Goal: Information Seeking & Learning: Learn about a topic

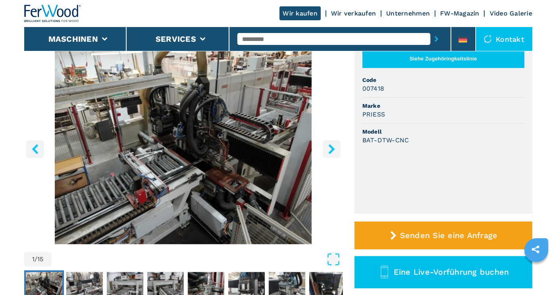
scroll to position [40, 0]
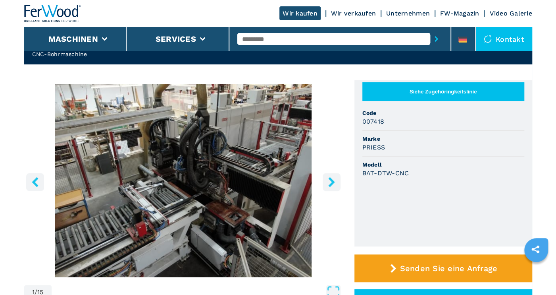
click at [330, 179] on icon "right-button" at bounding box center [331, 182] width 6 height 10
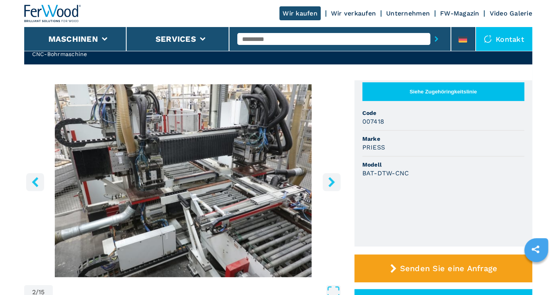
click at [330, 179] on icon "right-button" at bounding box center [331, 182] width 6 height 10
click at [330, 180] on icon "right-button" at bounding box center [331, 182] width 6 height 10
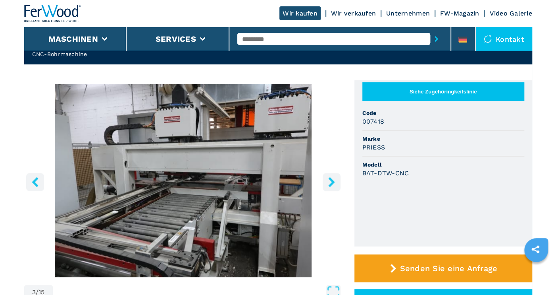
click at [330, 180] on icon "right-button" at bounding box center [331, 182] width 6 height 10
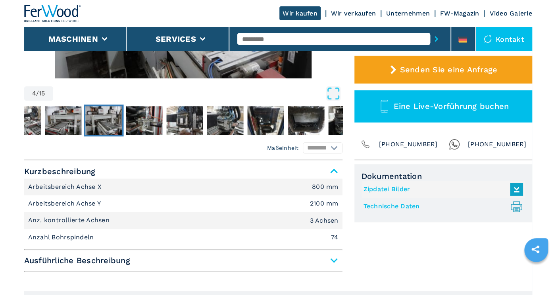
scroll to position [318, 0]
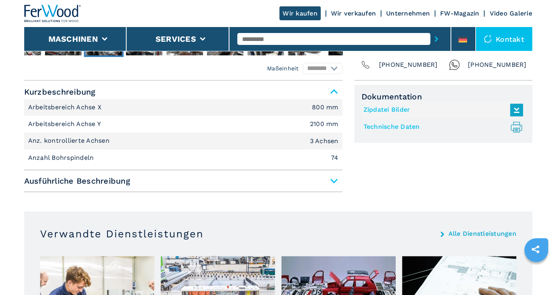
click at [333, 182] on span "Ausführliche Beschreibung" at bounding box center [183, 180] width 318 height 14
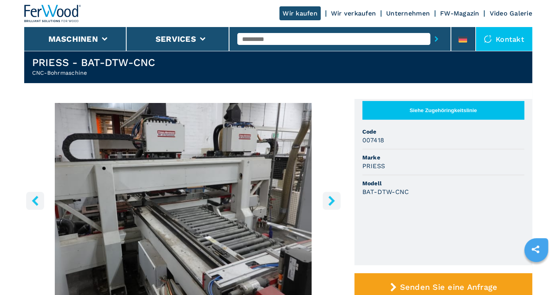
scroll to position [0, 0]
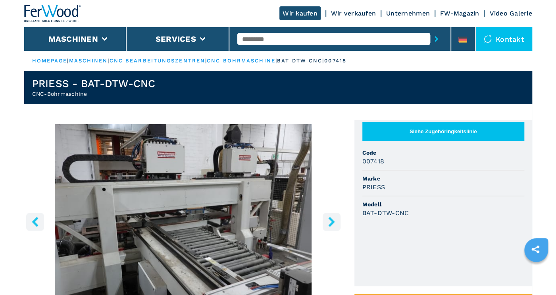
click at [331, 220] on icon "right-button" at bounding box center [331, 221] width 6 height 10
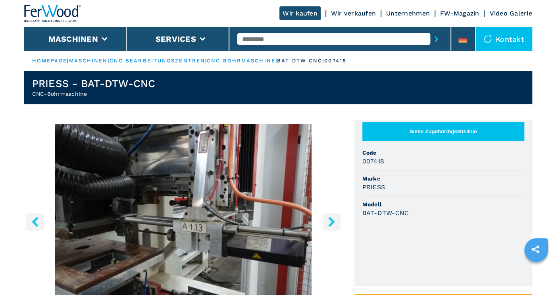
click at [331, 220] on icon "right-button" at bounding box center [331, 221] width 6 height 10
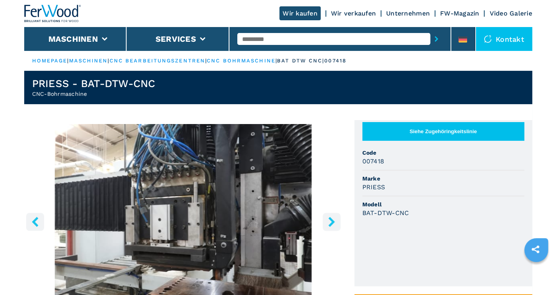
click at [331, 220] on icon "right-button" at bounding box center [331, 221] width 6 height 10
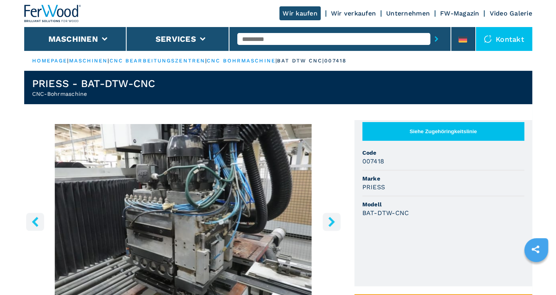
click at [331, 220] on icon "right-button" at bounding box center [331, 221] width 6 height 10
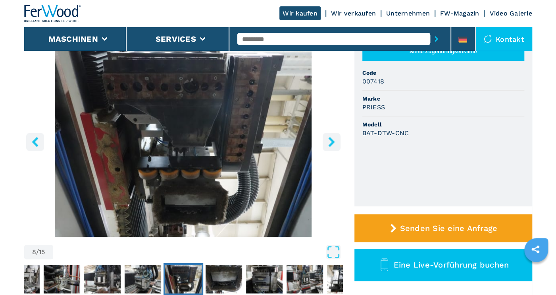
scroll to position [79, 0]
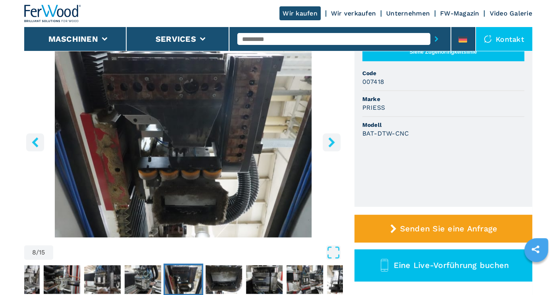
click at [332, 140] on icon "right-button" at bounding box center [331, 142] width 6 height 10
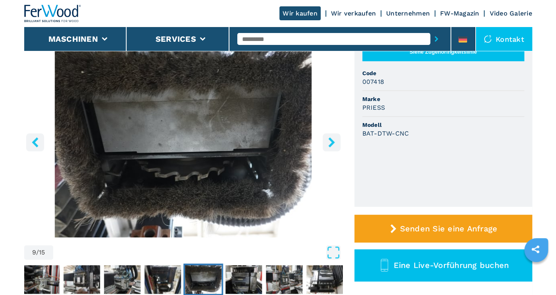
click at [332, 140] on icon "right-button" at bounding box center [331, 142] width 6 height 10
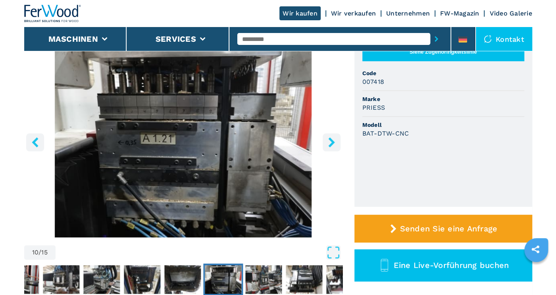
click at [332, 140] on icon "right-button" at bounding box center [331, 142] width 6 height 10
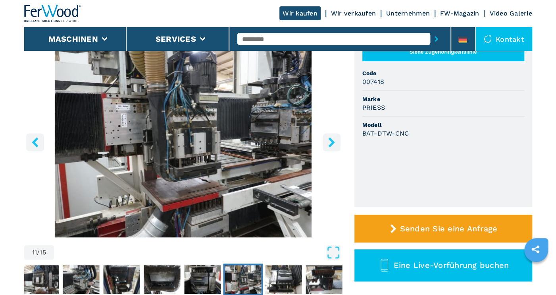
click at [332, 140] on icon "right-button" at bounding box center [331, 142] width 6 height 10
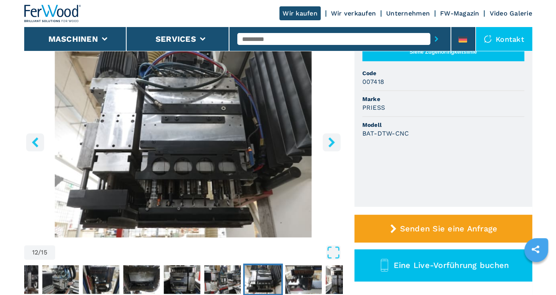
click at [332, 140] on icon "right-button" at bounding box center [331, 142] width 6 height 10
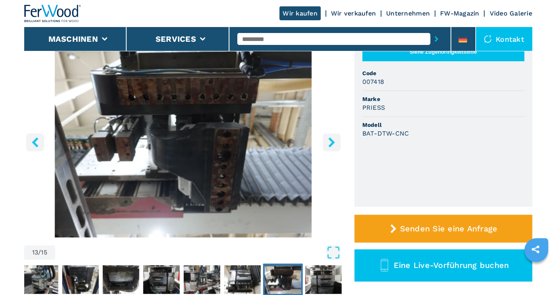
click at [332, 140] on icon "right-button" at bounding box center [331, 142] width 6 height 10
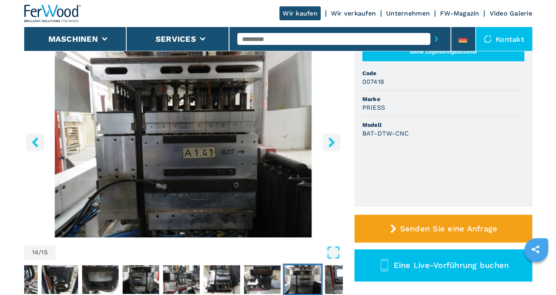
click at [332, 141] on icon "right-button" at bounding box center [331, 142] width 6 height 10
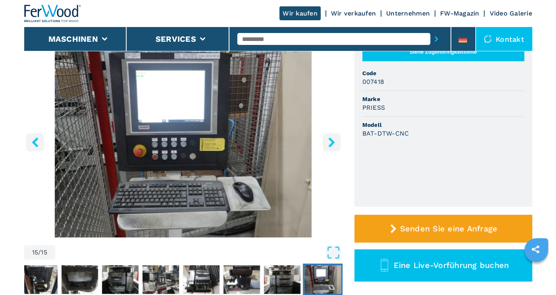
click at [332, 141] on icon "right-button" at bounding box center [331, 142] width 6 height 10
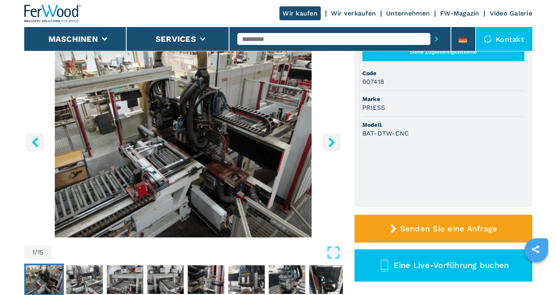
click at [332, 141] on icon "right-button" at bounding box center [331, 142] width 6 height 10
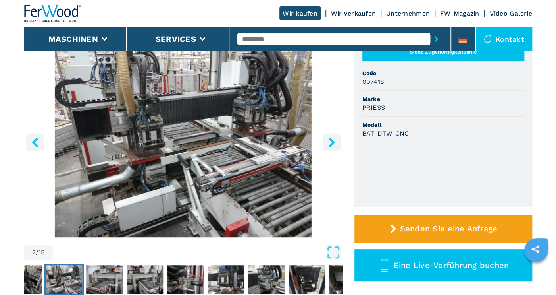
click at [332, 141] on icon "right-button" at bounding box center [331, 142] width 6 height 10
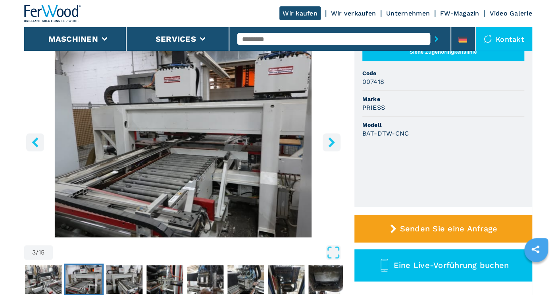
click at [332, 141] on icon "right-button" at bounding box center [331, 142] width 6 height 10
